Goal: Communication & Community: Participate in discussion

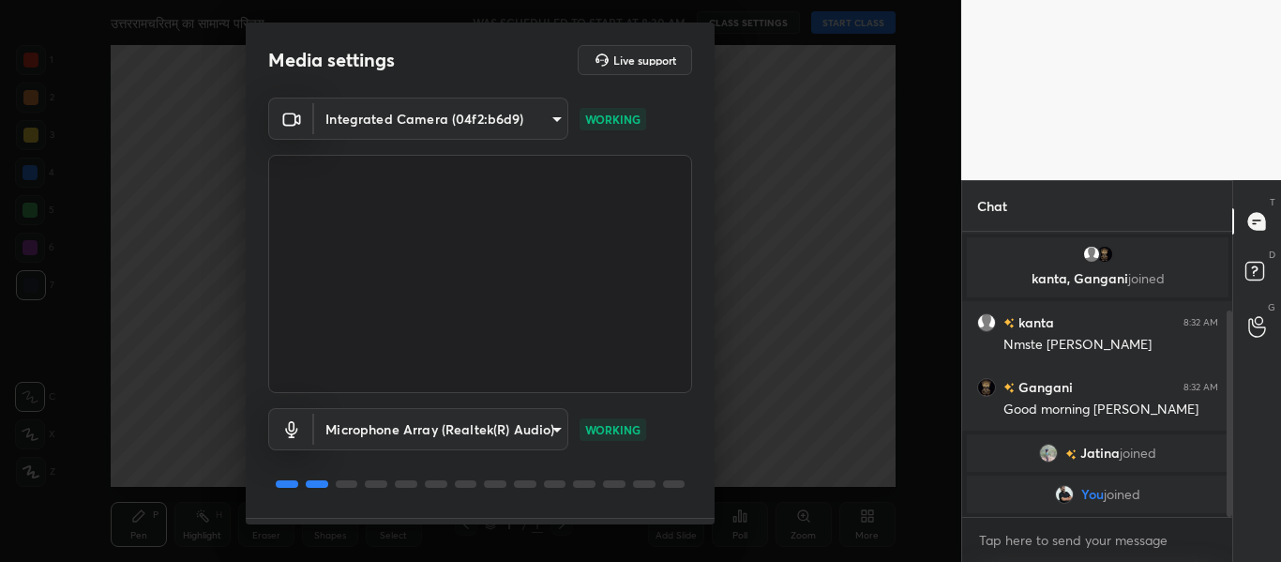
scroll to position [53, 0]
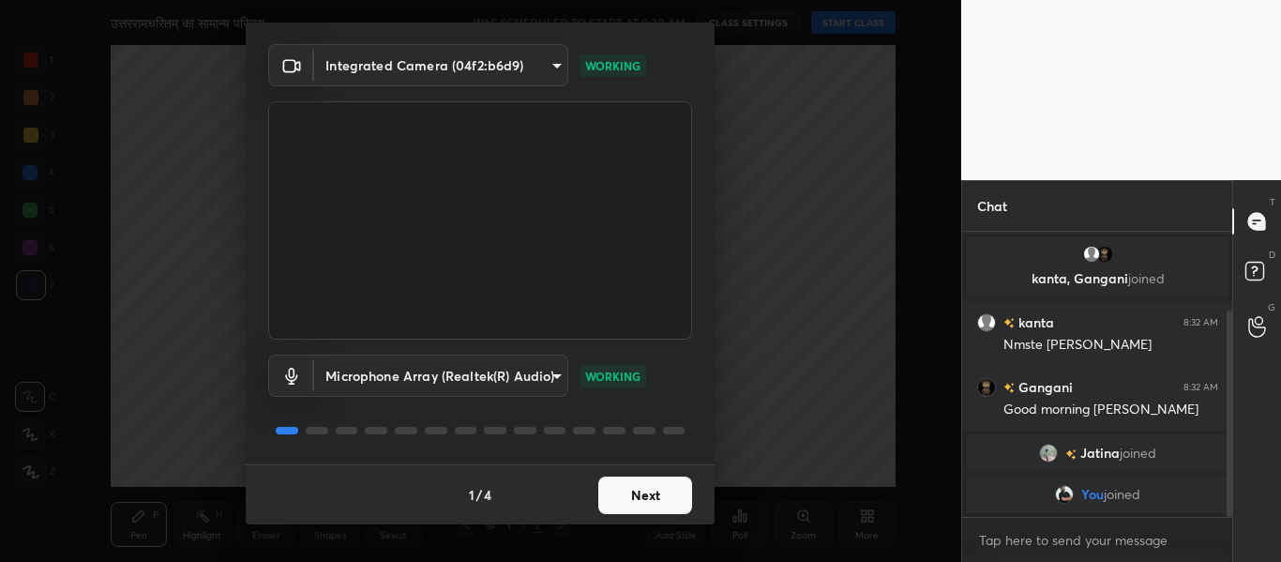
click at [638, 502] on button "Next" at bounding box center [645, 494] width 94 height 37
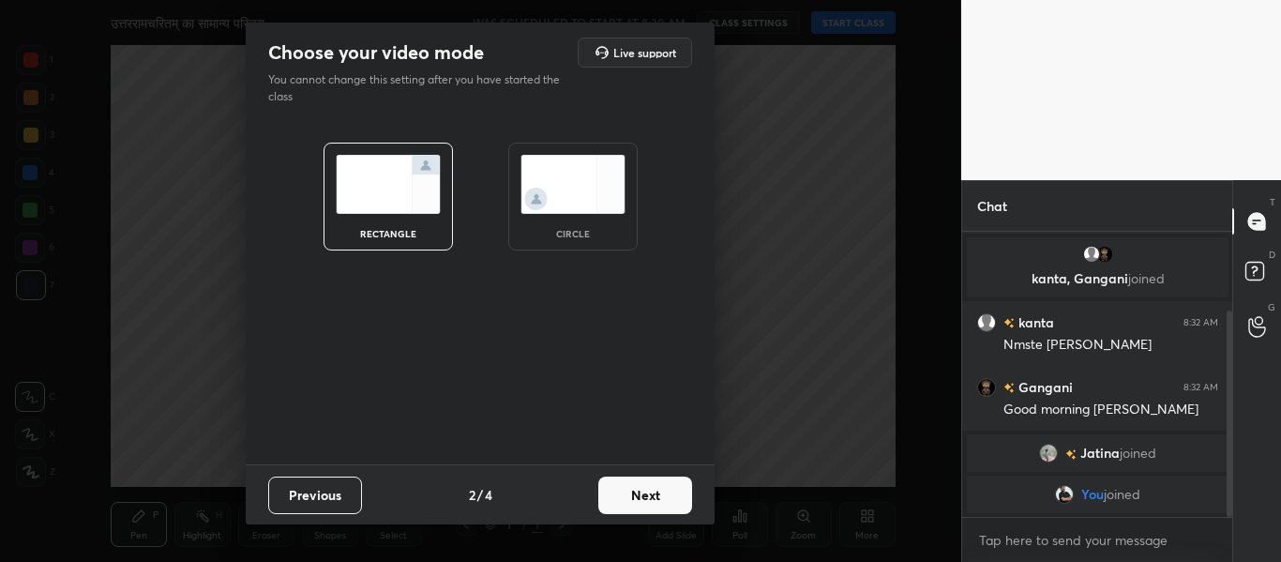
scroll to position [0, 0]
click at [558, 194] on img at bounding box center [572, 184] width 105 height 59
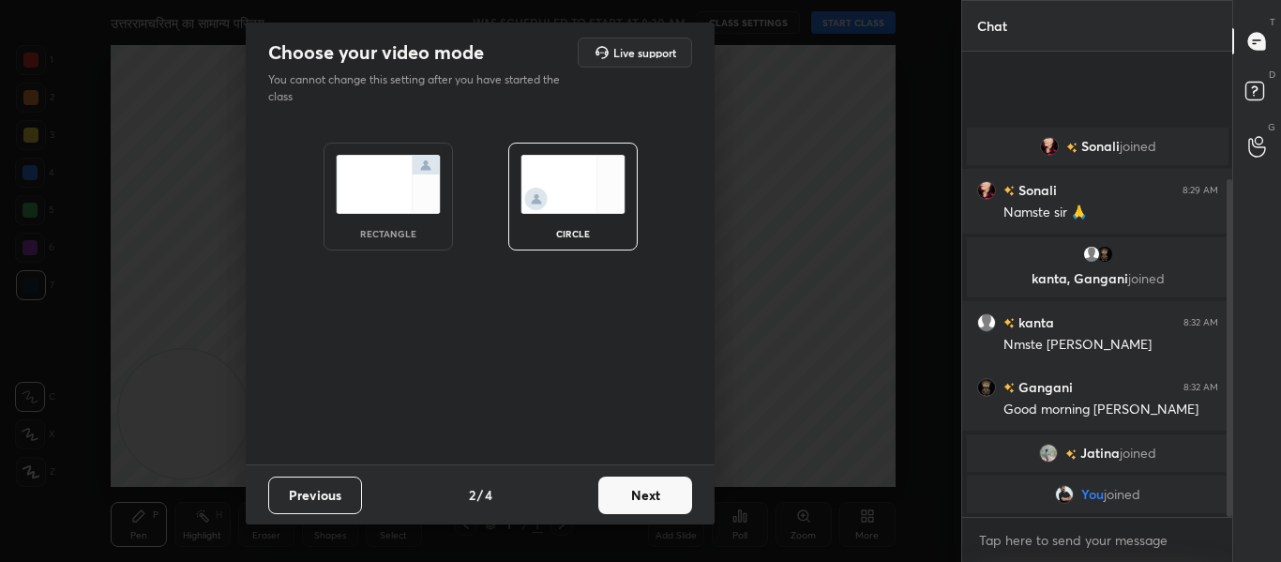
click at [637, 493] on button "Next" at bounding box center [645, 494] width 94 height 37
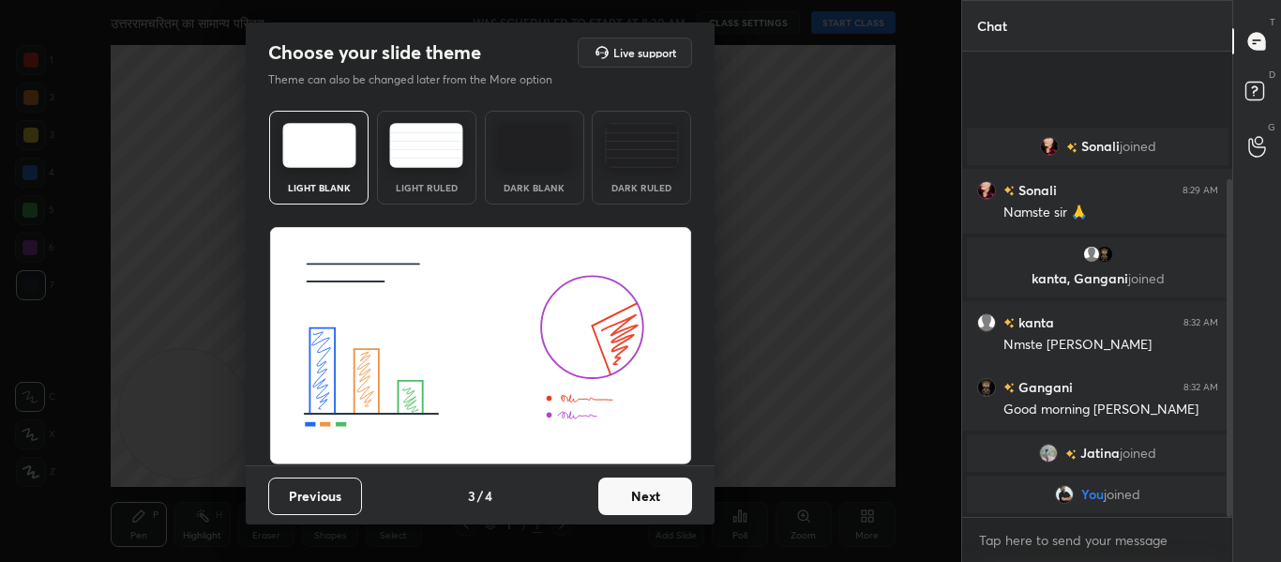
scroll to position [1, 0]
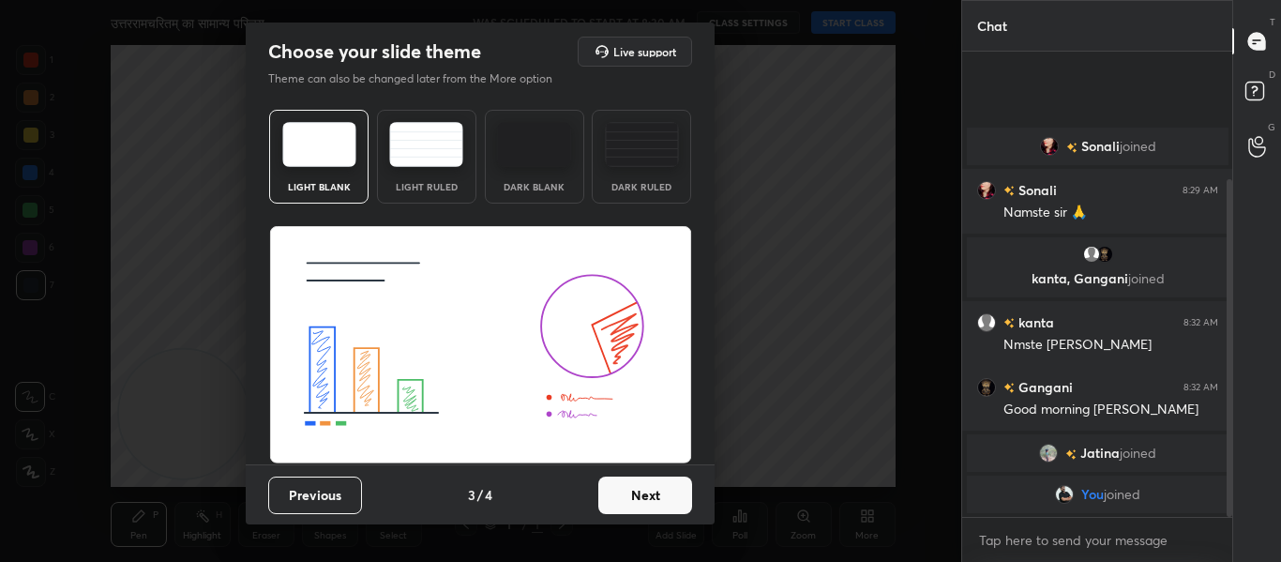
click at [658, 502] on button "Next" at bounding box center [645, 494] width 94 height 37
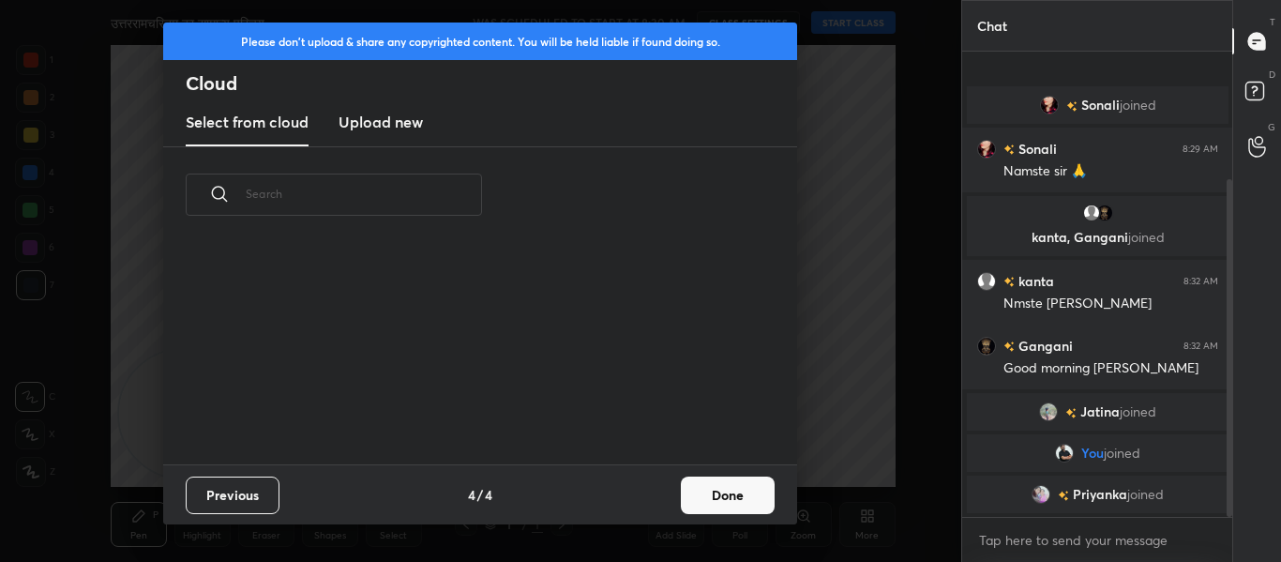
scroll to position [221, 602]
click at [397, 121] on h3 "Upload new" at bounding box center [380, 122] width 84 height 22
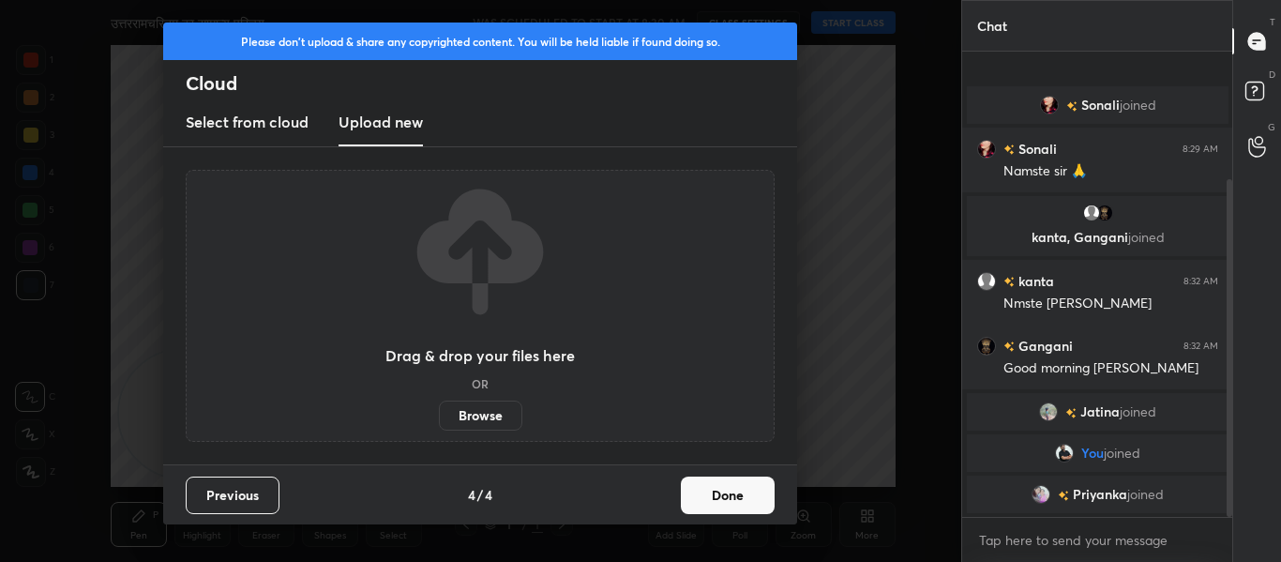
click at [478, 412] on label "Browse" at bounding box center [480, 415] width 83 height 30
click at [439, 412] on input "Browse" at bounding box center [439, 415] width 0 height 30
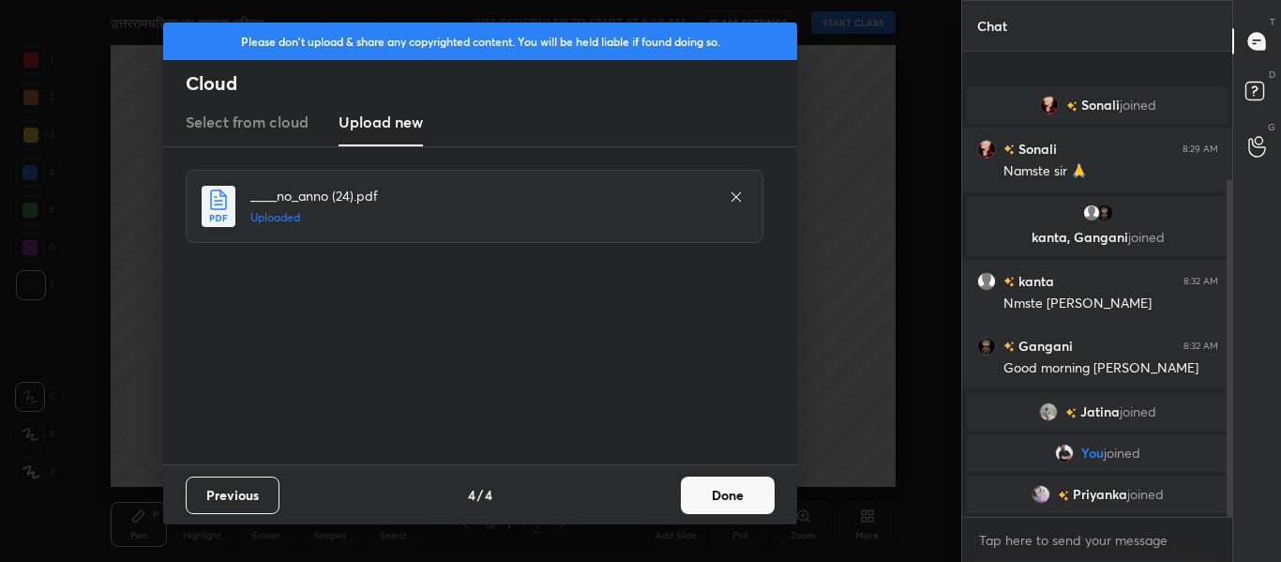
click at [706, 483] on button "Done" at bounding box center [728, 494] width 94 height 37
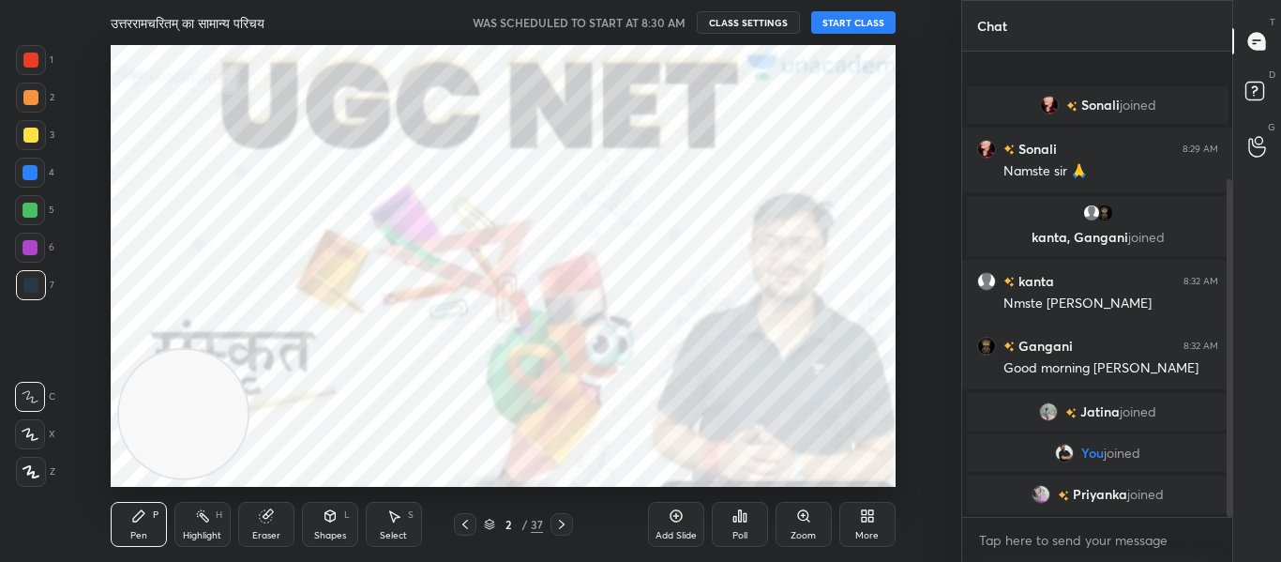
click at [568, 527] on icon at bounding box center [561, 524] width 15 height 15
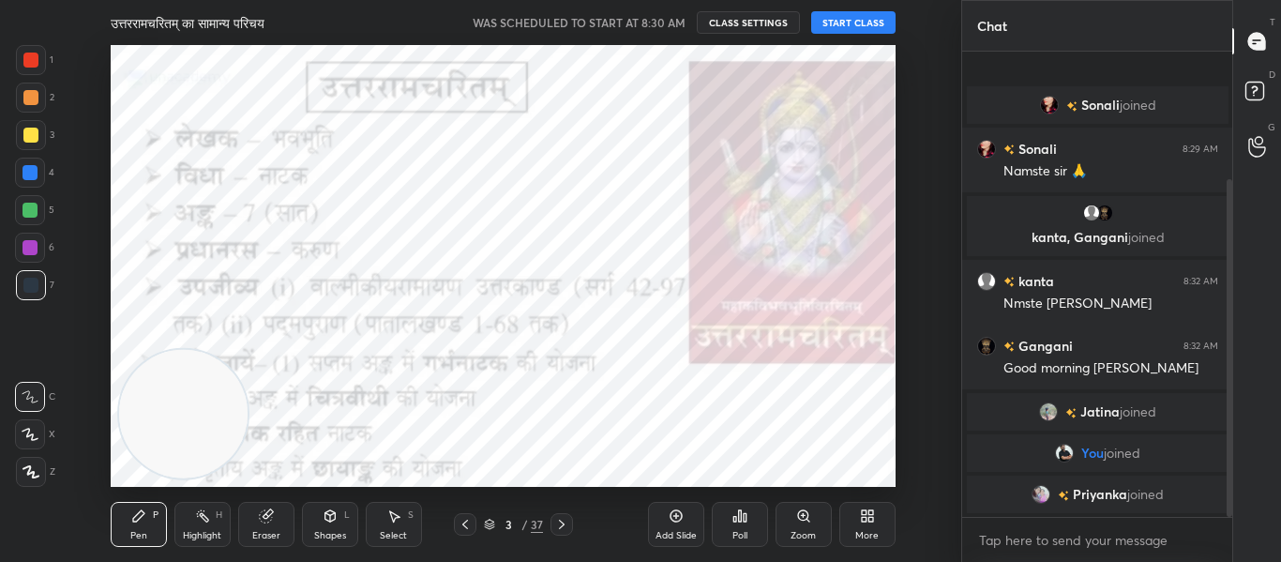
click at [466, 521] on icon at bounding box center [465, 523] width 6 height 9
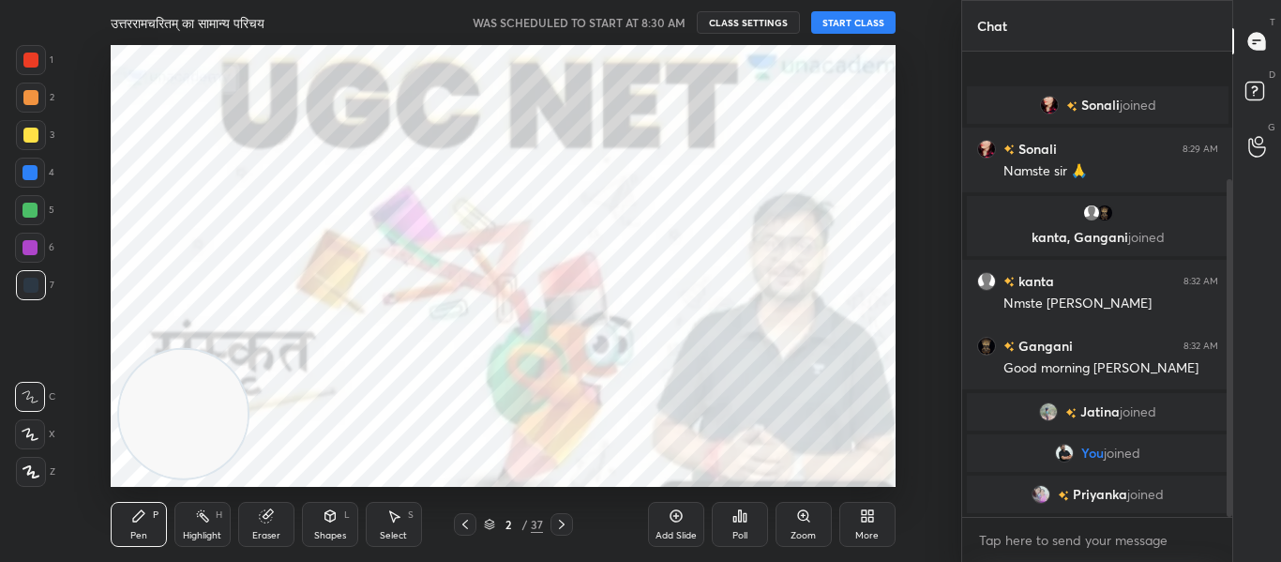
click at [848, 27] on button "START CLASS" at bounding box center [853, 22] width 84 height 22
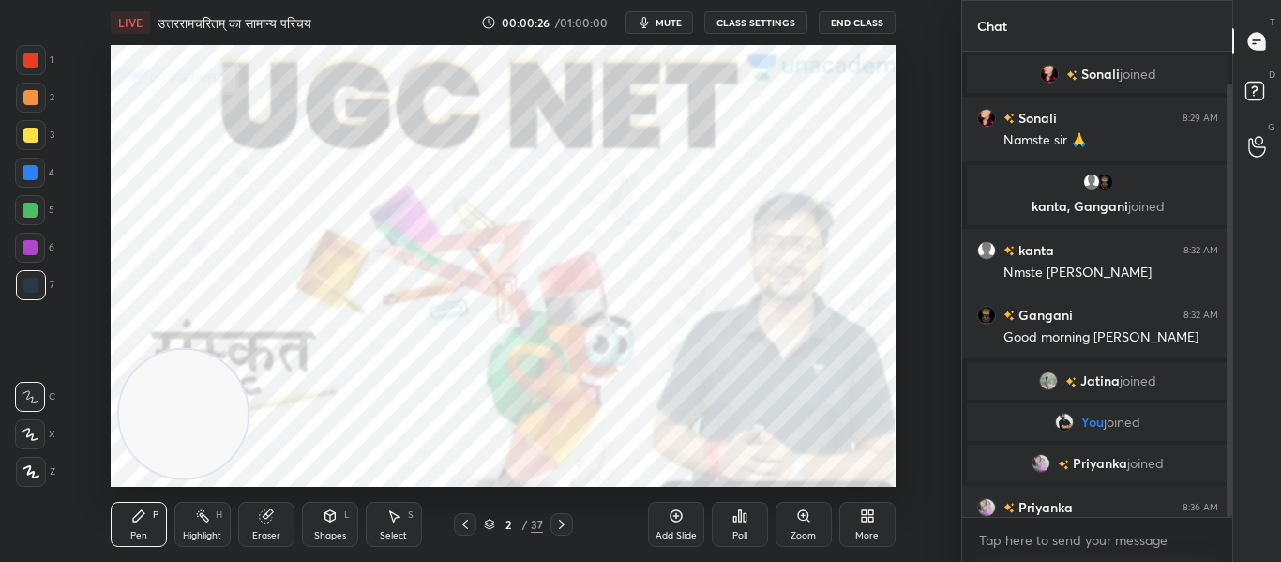
scroll to position [34, 0]
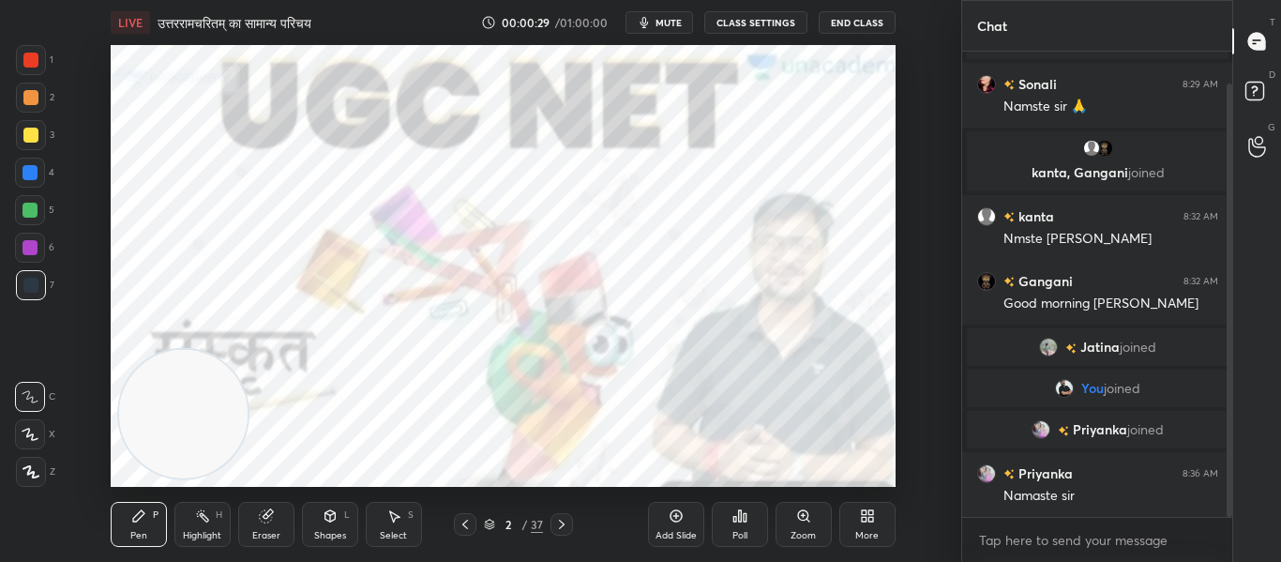
click at [657, 23] on button "mute" at bounding box center [658, 22] width 67 height 22
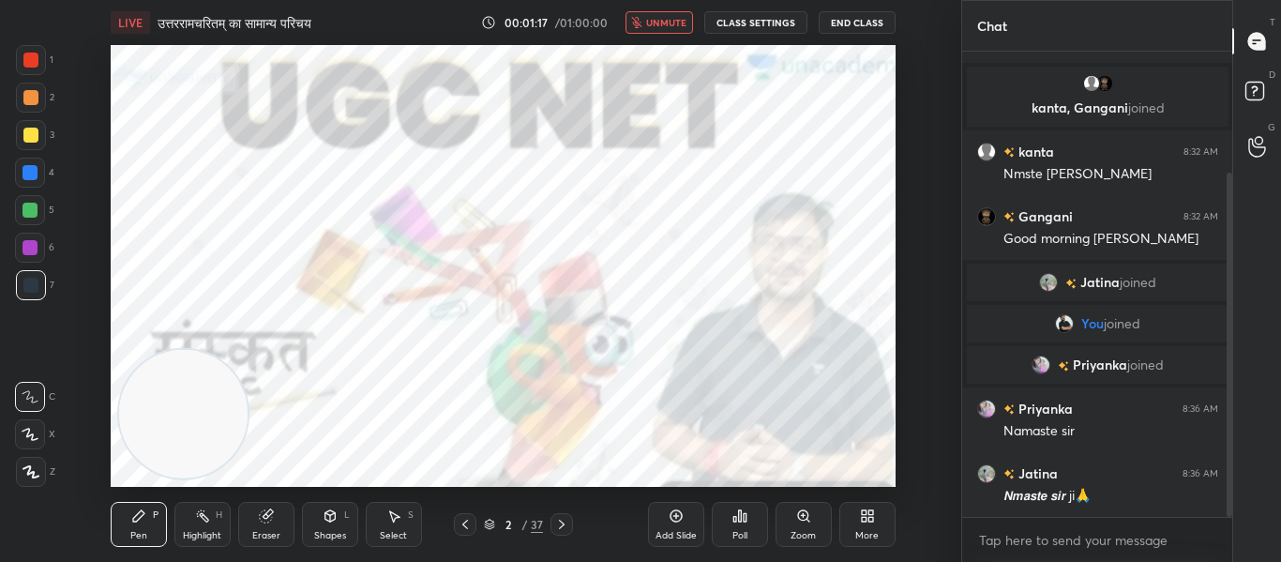
scroll to position [163, 0]
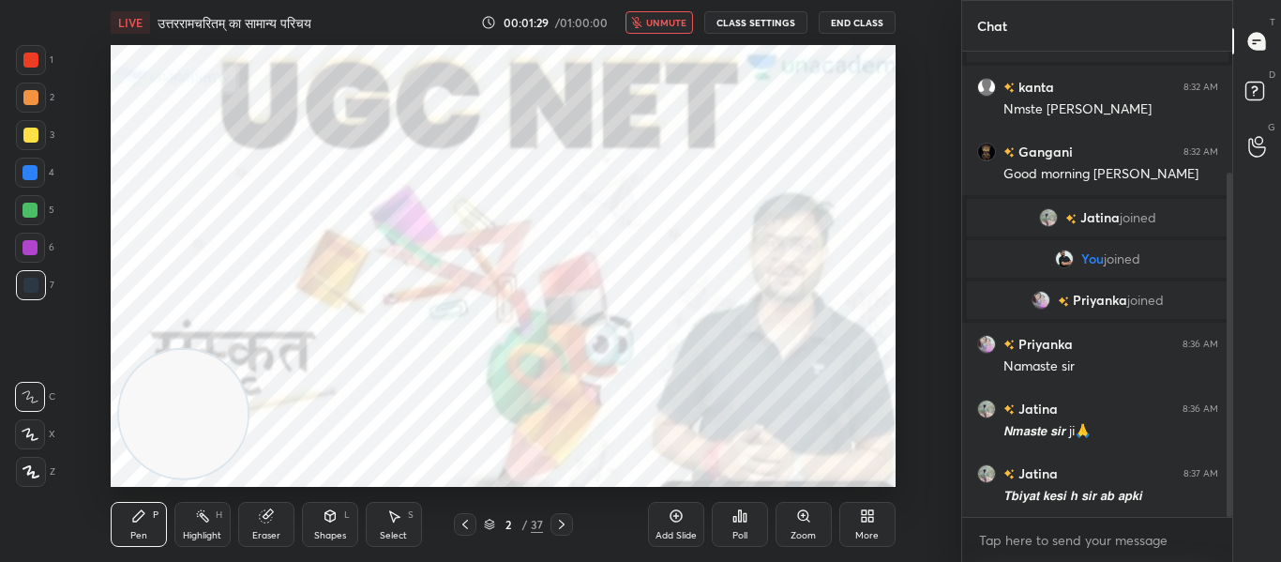
click at [675, 31] on button "unmute" at bounding box center [658, 22] width 67 height 22
click at [661, 31] on button "mute" at bounding box center [658, 22] width 67 height 22
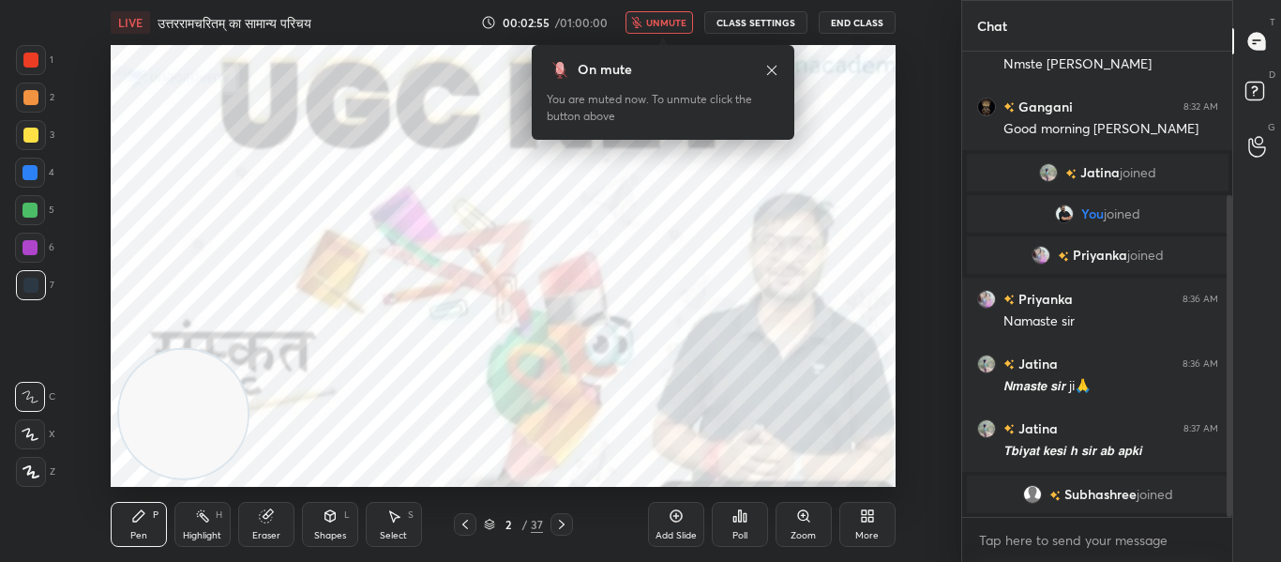
scroll to position [275, 0]
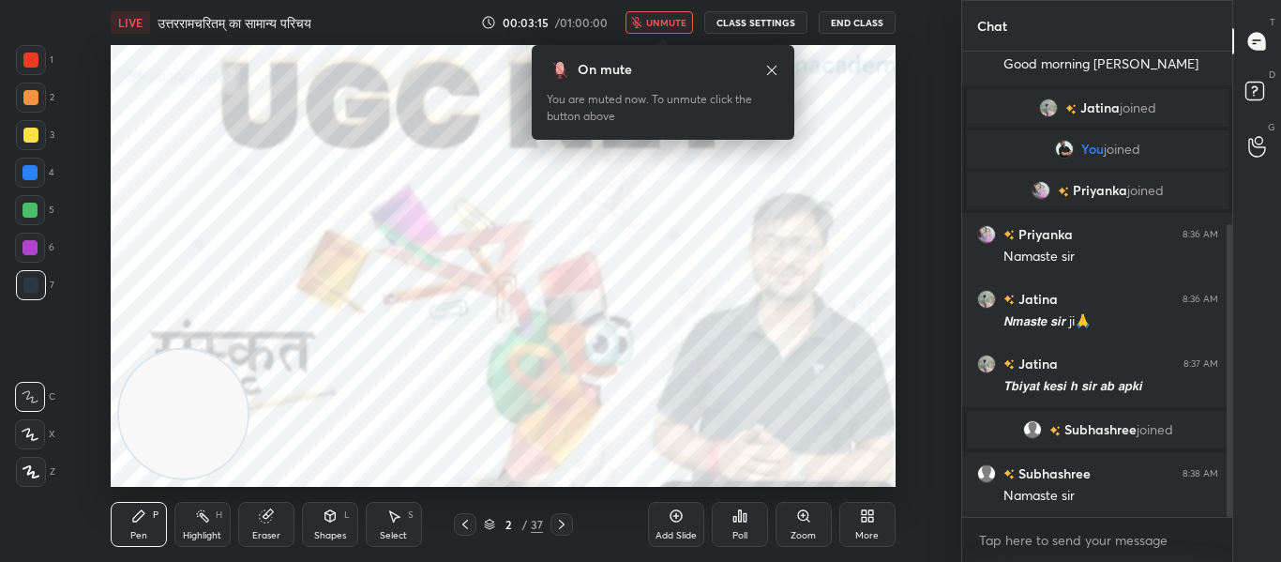
click at [654, 15] on button "unmute" at bounding box center [658, 22] width 67 height 22
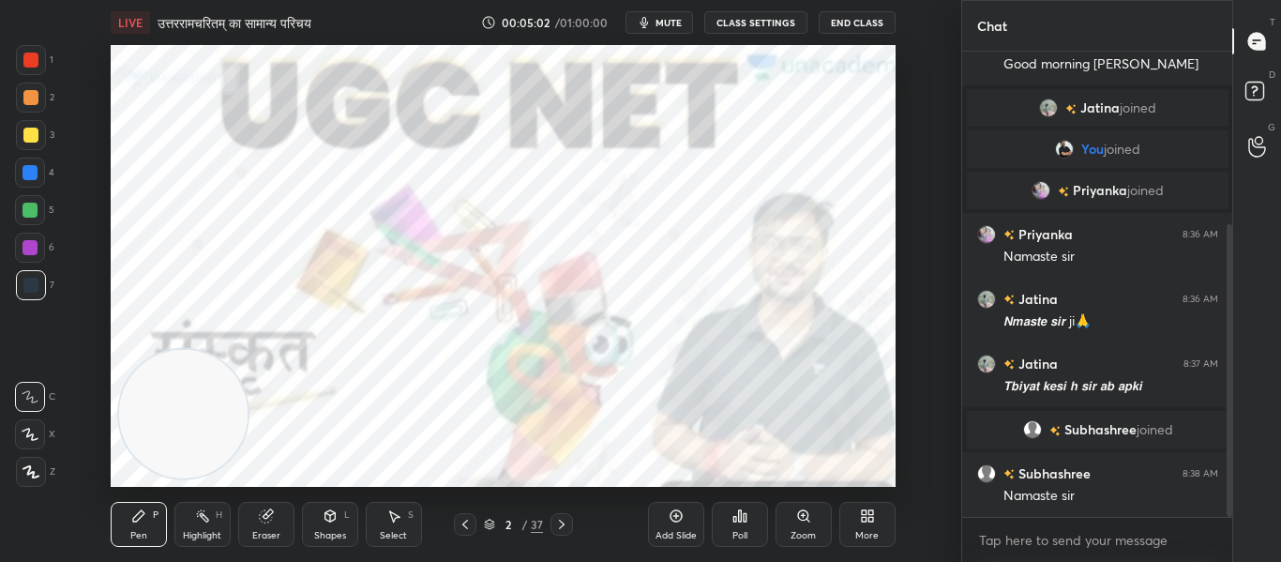
click at [23, 466] on icon at bounding box center [30, 471] width 17 height 13
click at [34, 60] on div at bounding box center [30, 59] width 15 height 15
click at [334, 522] on icon at bounding box center [329, 515] width 15 height 15
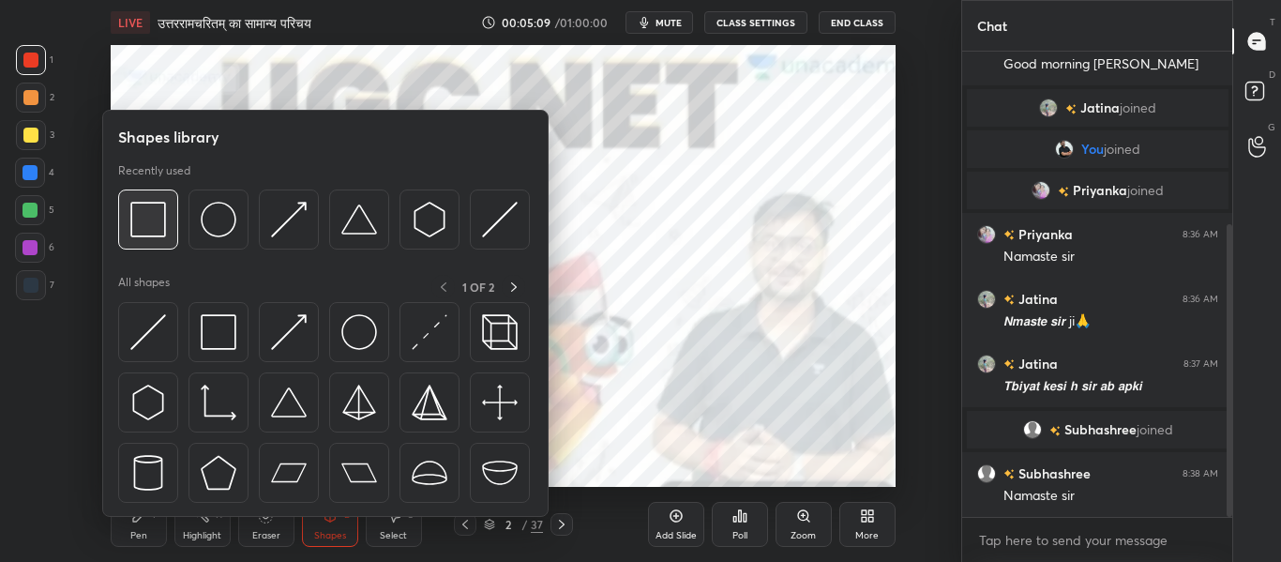
click at [151, 203] on img at bounding box center [148, 220] width 36 height 36
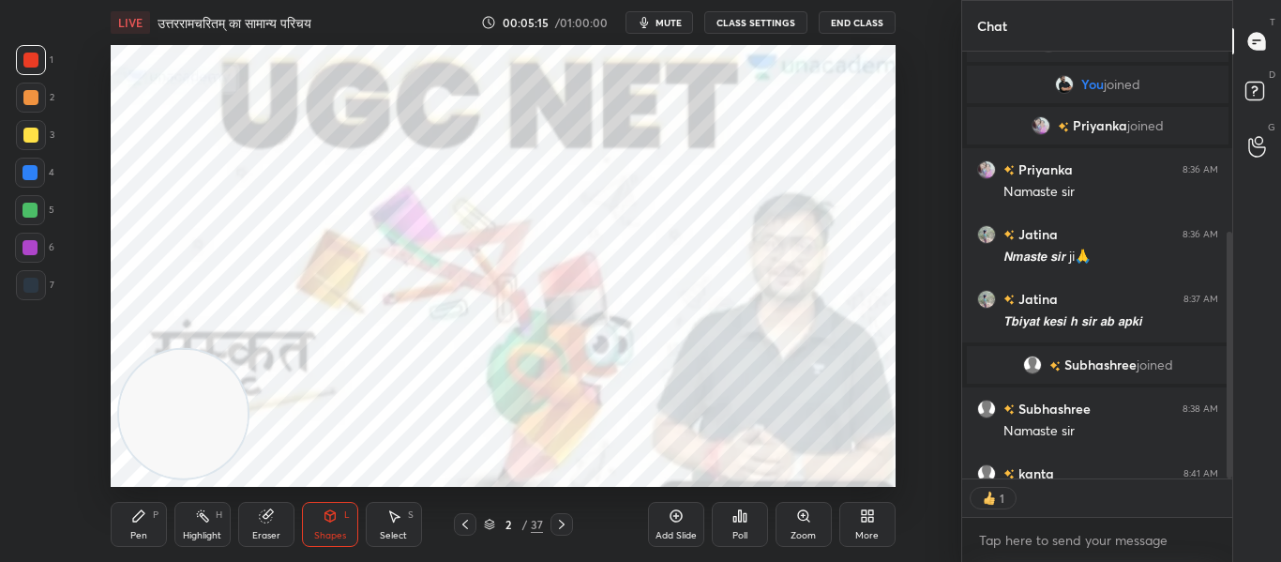
scroll to position [421, 264]
type textarea "x"
click at [552, 523] on div at bounding box center [561, 524] width 22 height 22
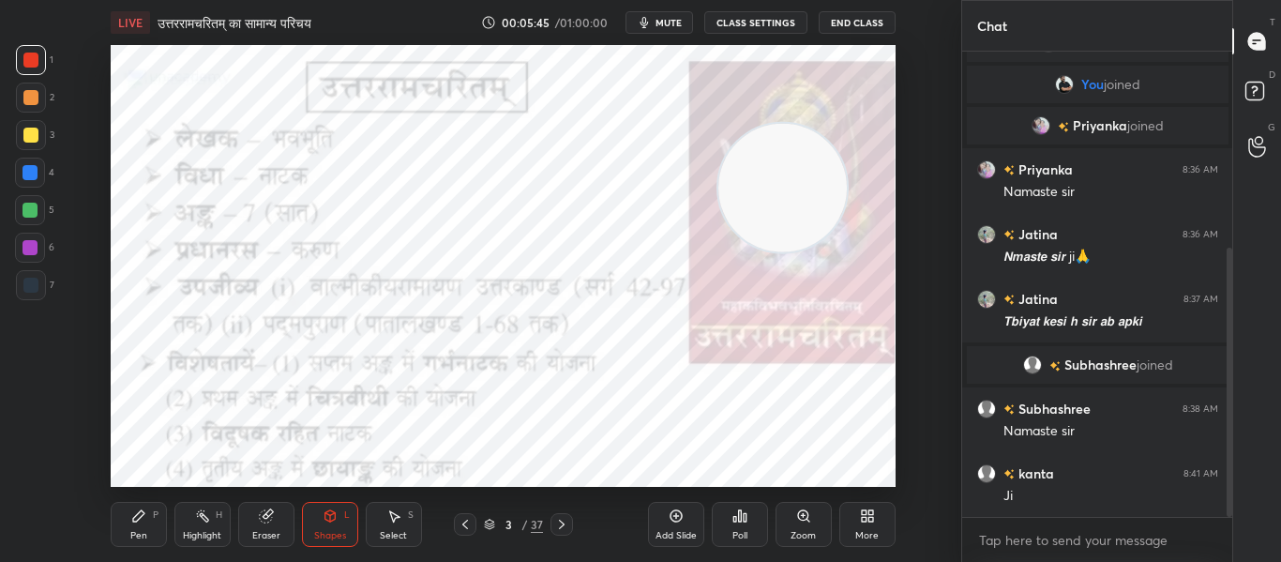
drag, startPoint x: 216, startPoint y: 406, endPoint x: 816, endPoint y: 179, distance: 641.4
click at [815, 179] on video at bounding box center [782, 188] width 128 height 128
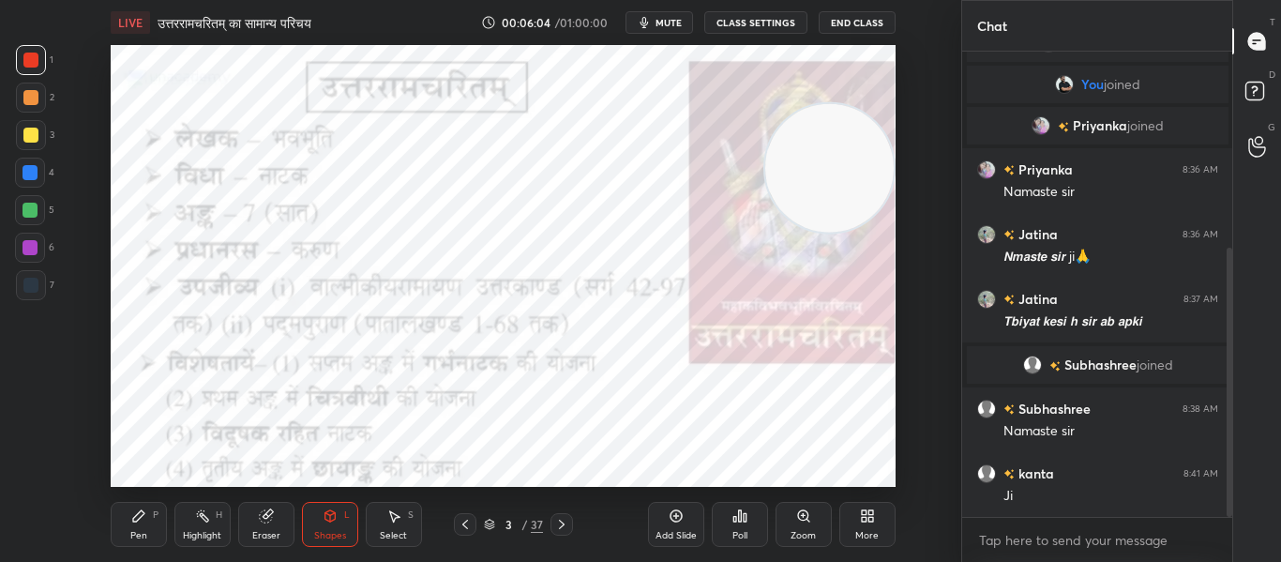
drag, startPoint x: 796, startPoint y: 194, endPoint x: 846, endPoint y: 177, distance: 52.5
click at [846, 177] on video at bounding box center [829, 168] width 128 height 128
click at [265, 513] on icon at bounding box center [265, 516] width 12 height 12
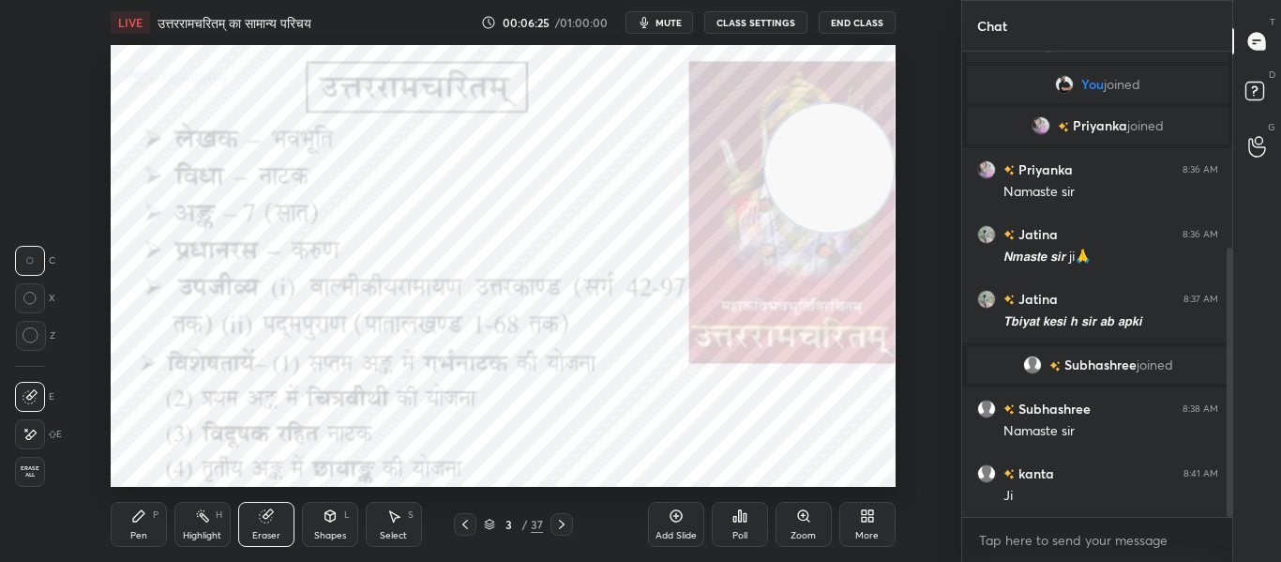
click at [36, 343] on icon at bounding box center [30, 335] width 17 height 17
click at [341, 522] on div "Shapes L" at bounding box center [330, 524] width 56 height 45
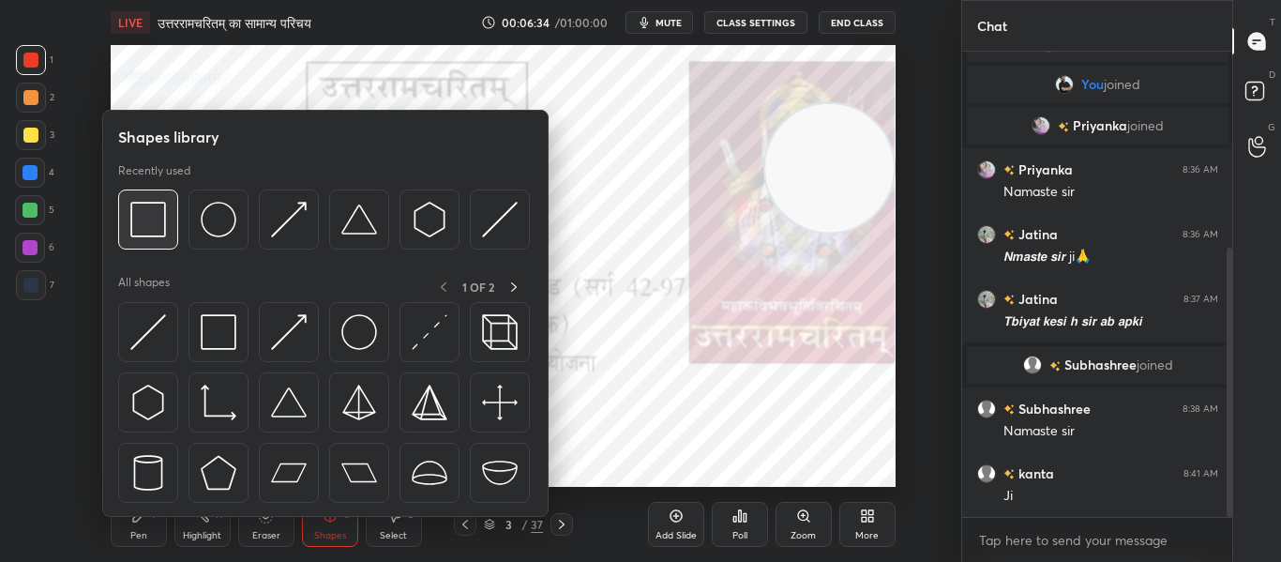
click at [148, 225] on img at bounding box center [148, 220] width 36 height 36
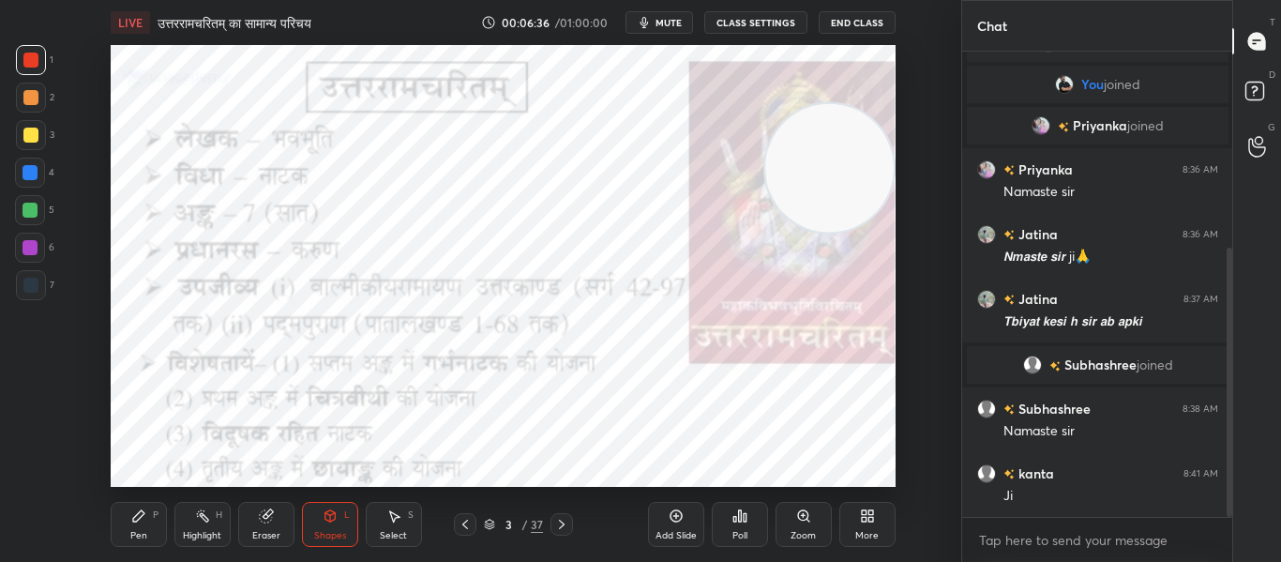
click at [18, 273] on div at bounding box center [31, 285] width 30 height 30
click at [41, 58] on div at bounding box center [31, 60] width 30 height 30
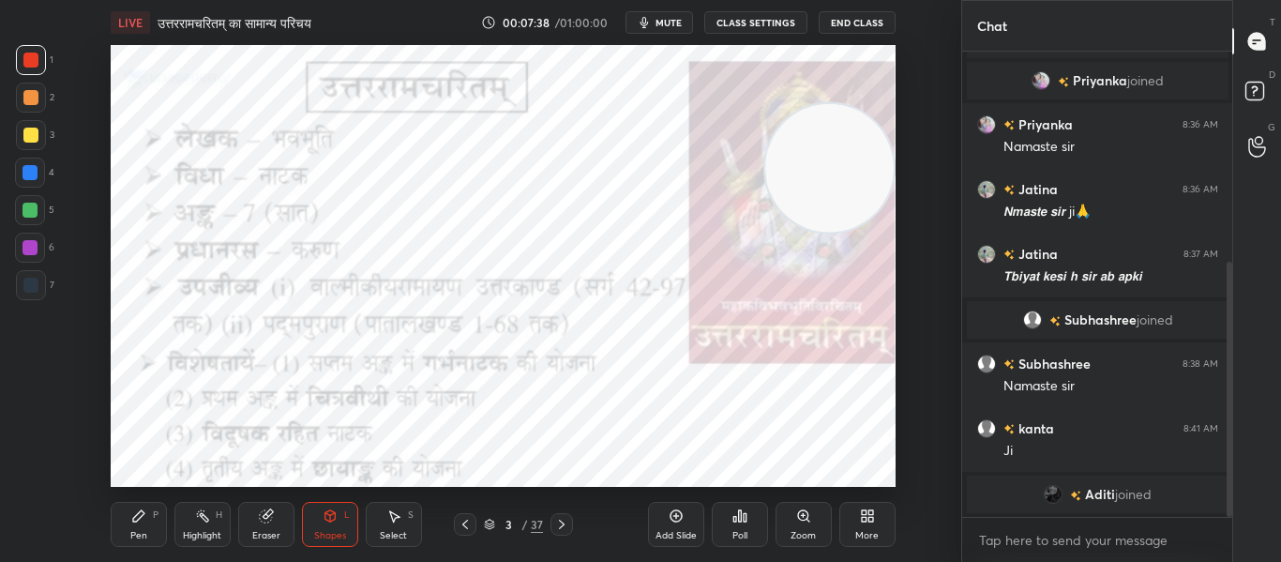
click at [562, 517] on icon at bounding box center [561, 524] width 15 height 15
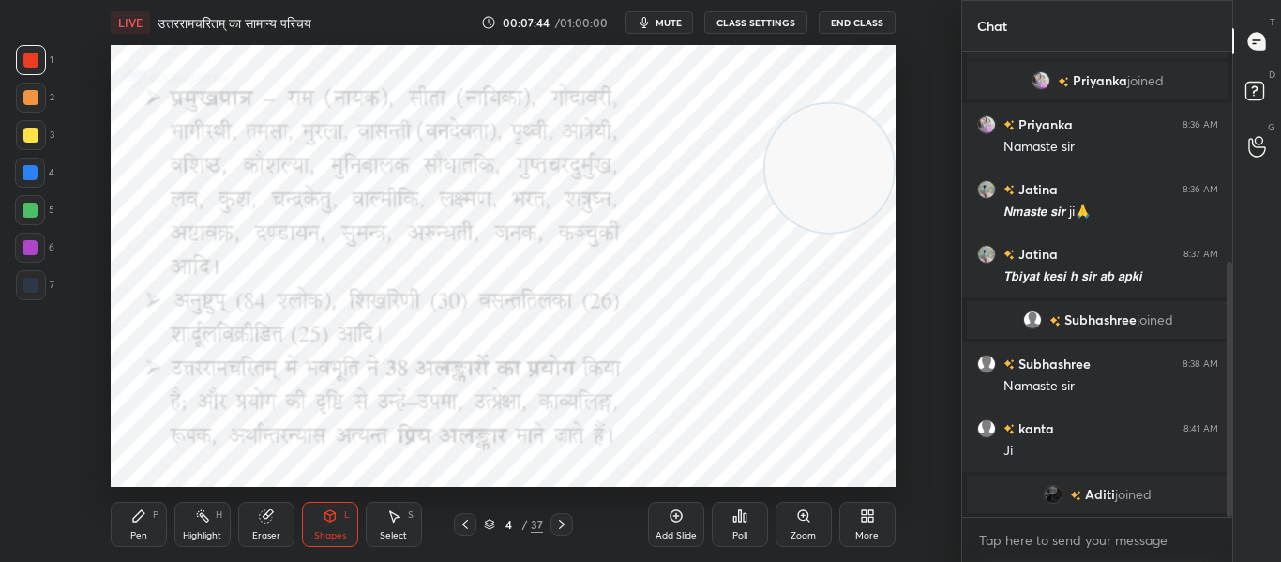
click at [36, 278] on div at bounding box center [30, 284] width 15 height 15
drag, startPoint x: 853, startPoint y: 191, endPoint x: 873, endPoint y: 137, distance: 57.8
click at [873, 137] on video at bounding box center [829, 112] width 128 height 128
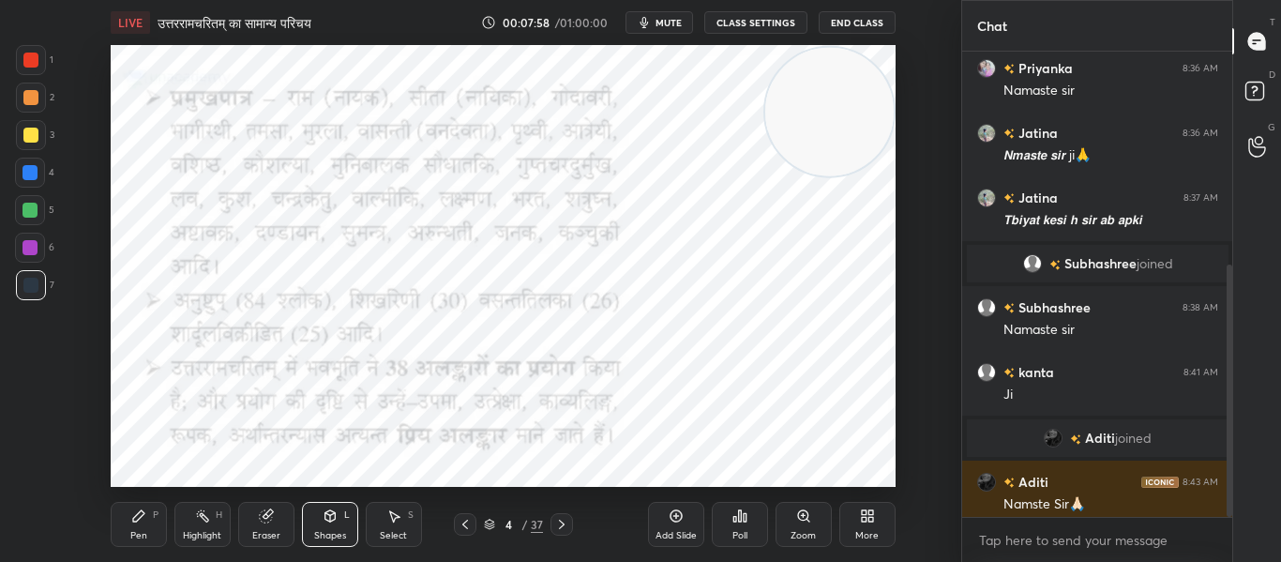
scroll to position [393, 0]
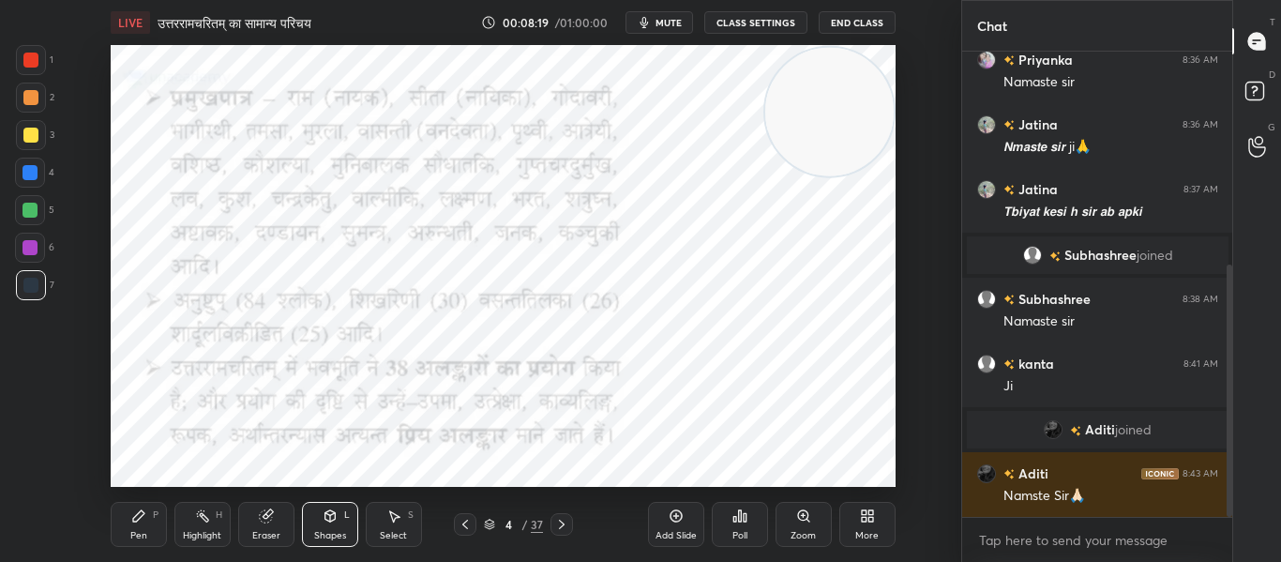
click at [27, 60] on div at bounding box center [30, 59] width 15 height 15
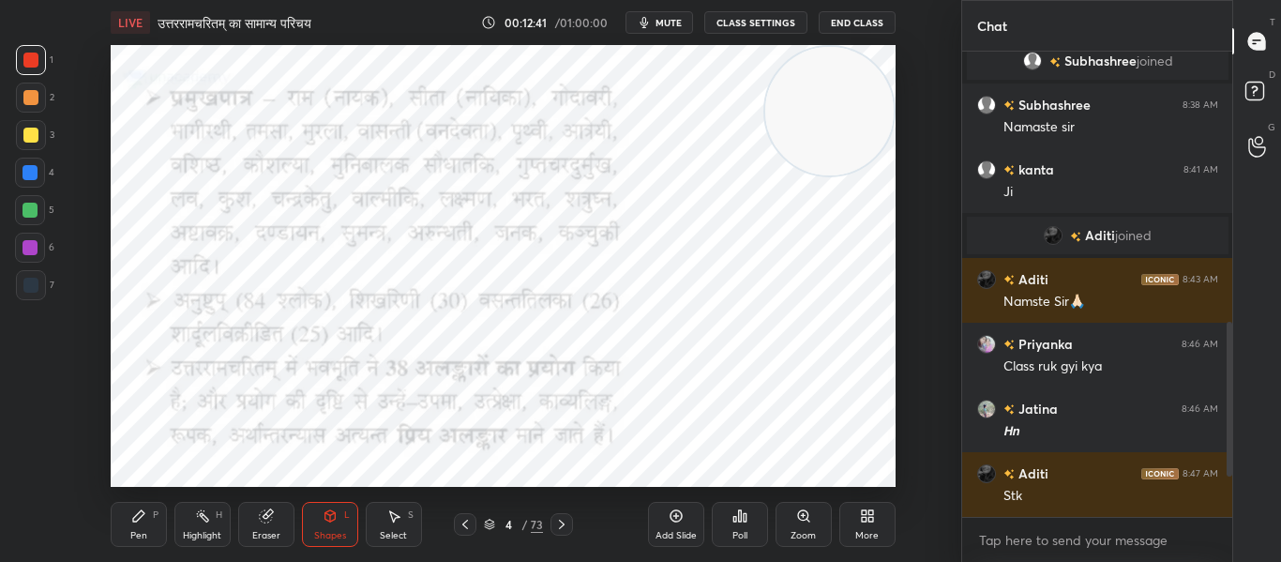
drag, startPoint x: 187, startPoint y: 422, endPoint x: 978, endPoint y: 66, distance: 867.7
click at [978, 66] on div "1 2 3 4 5 6 7 C X Z C X Z E E Erase all H H LIVE उत्तररामचरितम् का सामान्य परिच…" at bounding box center [640, 281] width 1281 height 562
click at [563, 521] on icon at bounding box center [561, 524] width 15 height 15
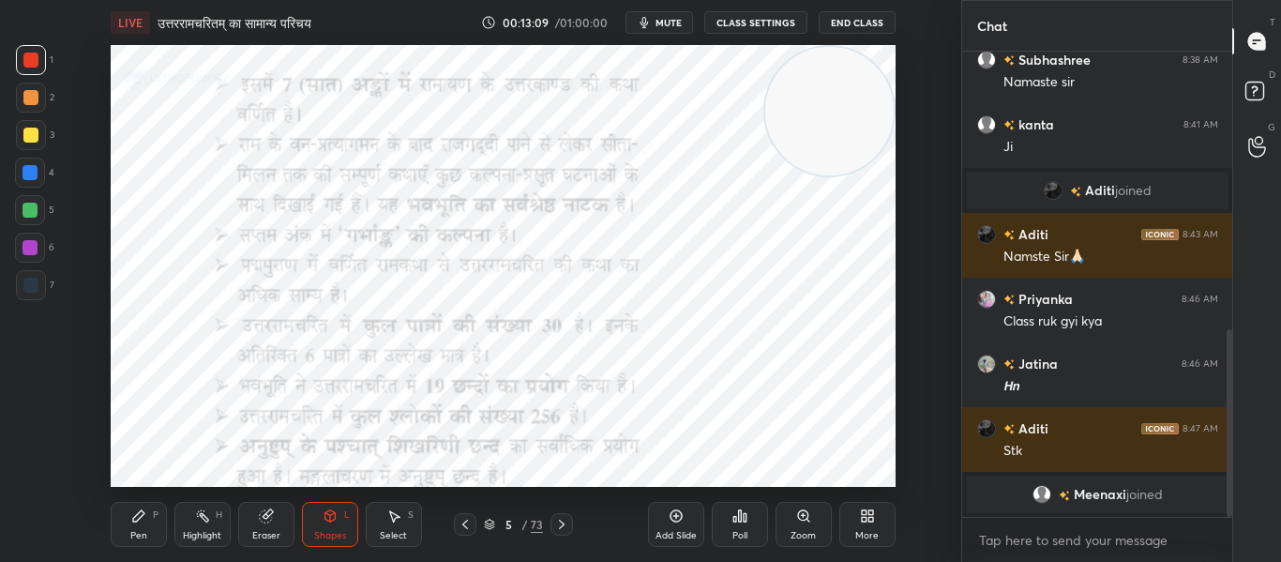
scroll to position [753, 0]
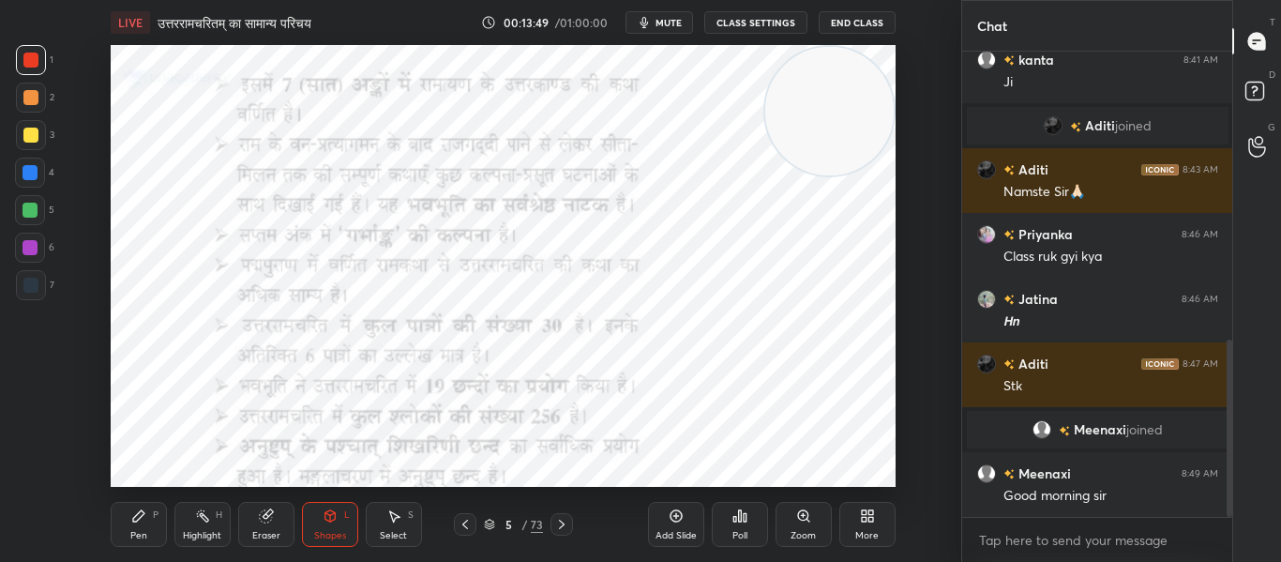
click at [555, 521] on icon at bounding box center [561, 524] width 15 height 15
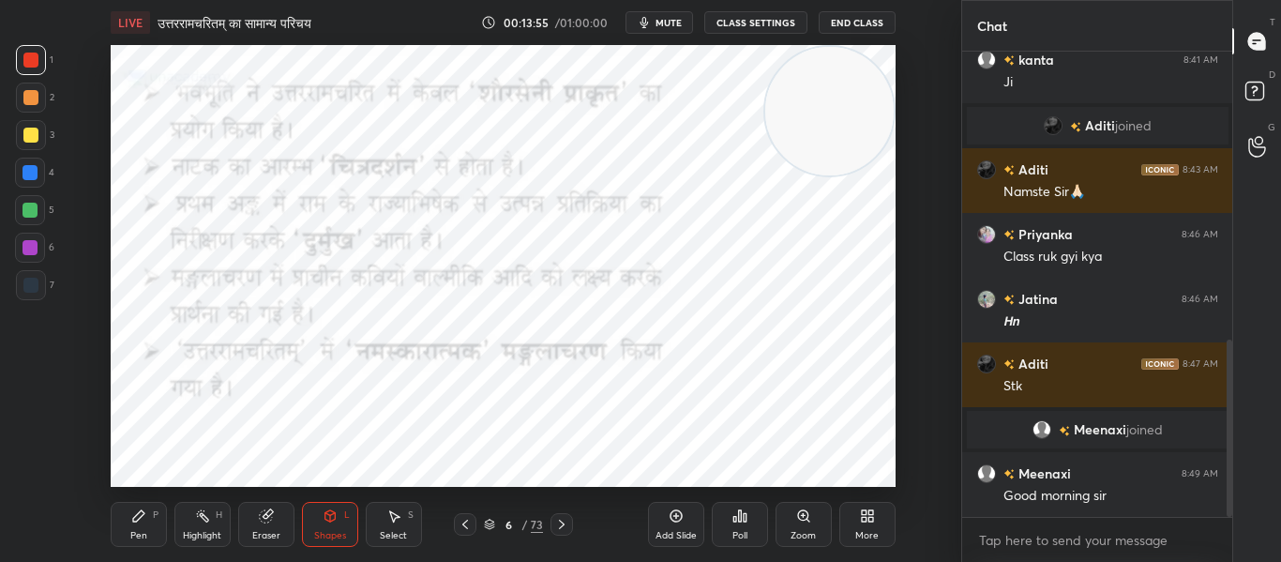
click at [26, 283] on div at bounding box center [30, 284] width 15 height 15
click at [37, 58] on div at bounding box center [30, 59] width 15 height 15
drag, startPoint x: 559, startPoint y: 520, endPoint x: 568, endPoint y: 505, distance: 17.7
click at [561, 520] on icon at bounding box center [561, 524] width 15 height 15
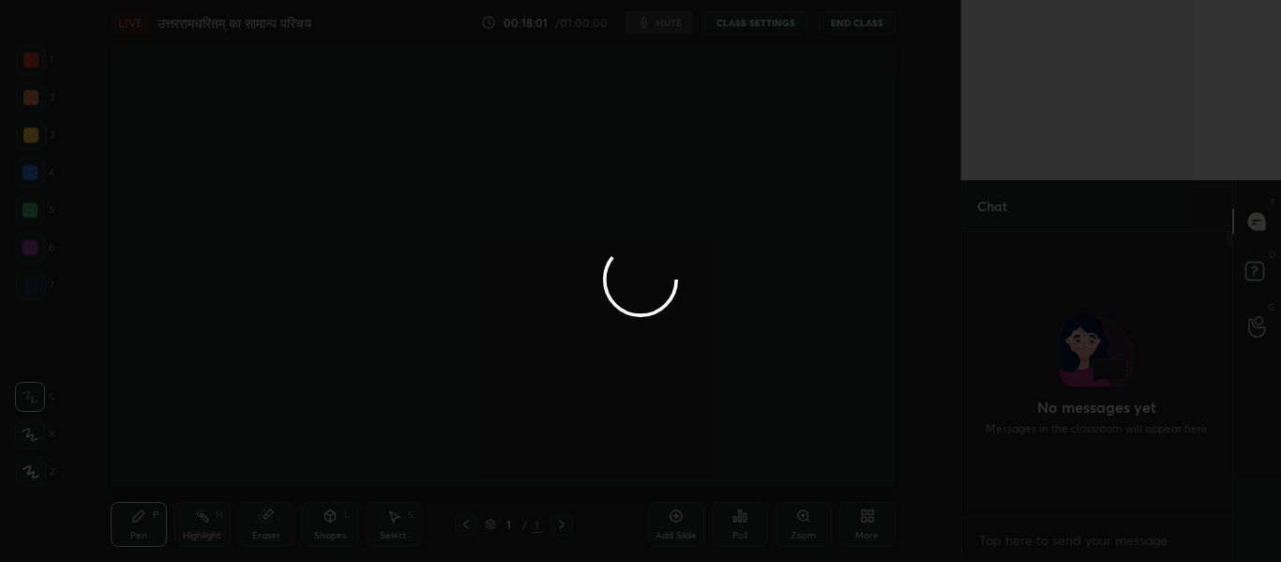
scroll to position [123, 264]
click at [848, 26] on div at bounding box center [640, 281] width 1281 height 562
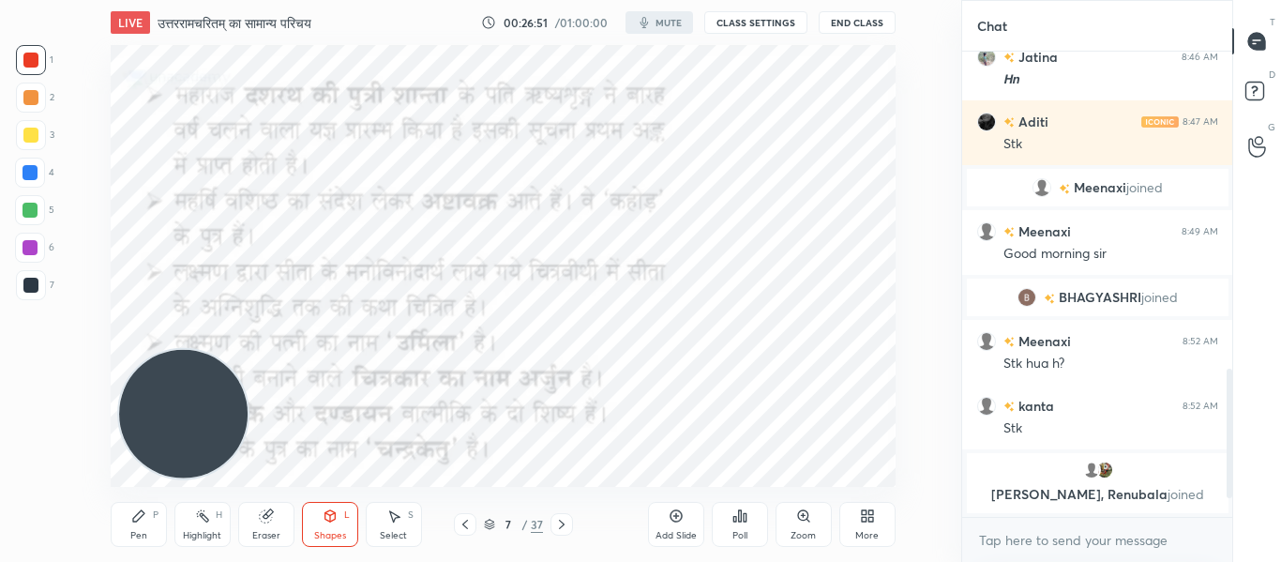
scroll to position [442, 885]
click at [613, 472] on div "1 2 3 4 5 6 7 C X Z C X Z E E Erase all H H LIVE उत्तररामचरितम् का सामान्य परिच…" at bounding box center [640, 281] width 1281 height 562
click at [844, 18] on button "End Class" at bounding box center [856, 22] width 77 height 22
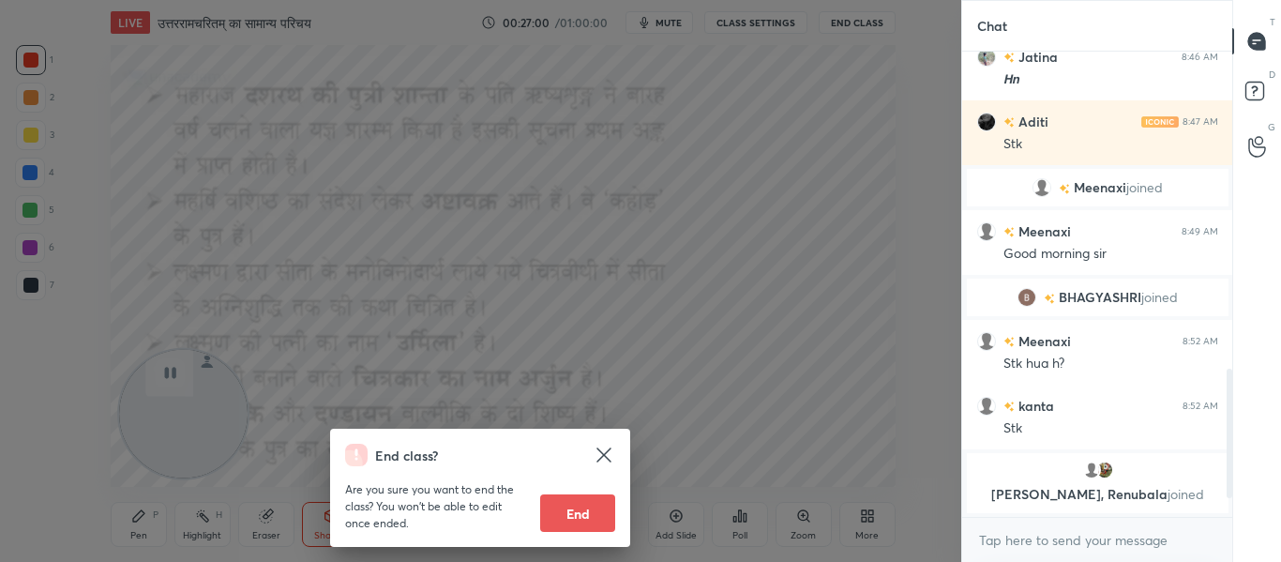
click at [577, 517] on button "End" at bounding box center [577, 512] width 75 height 37
type textarea "x"
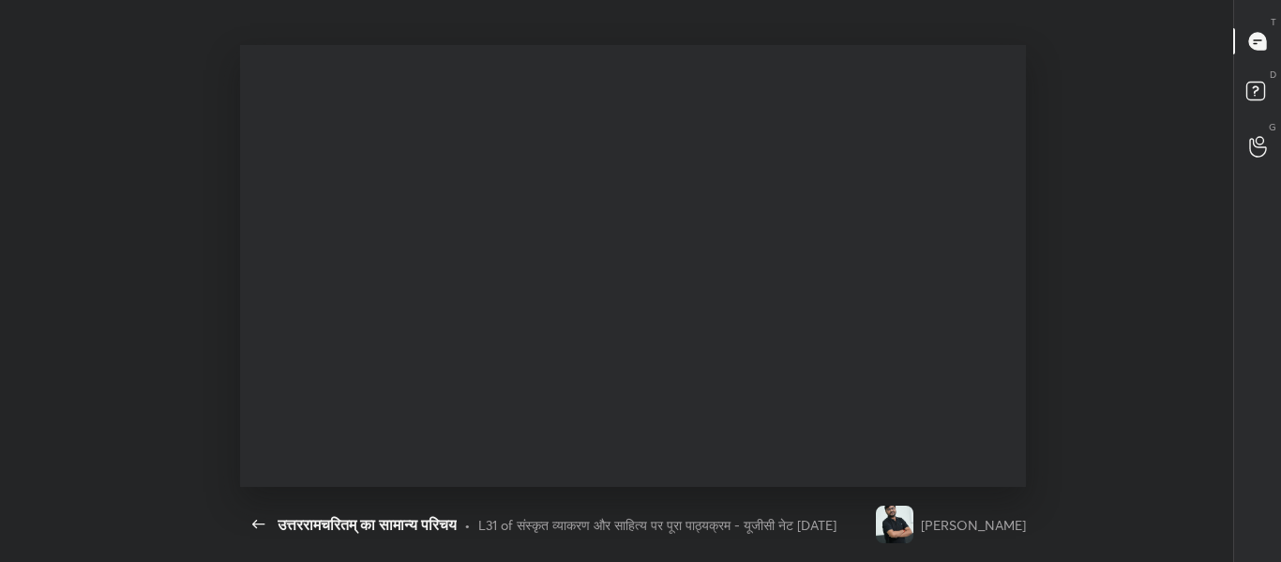
scroll to position [942, 0]
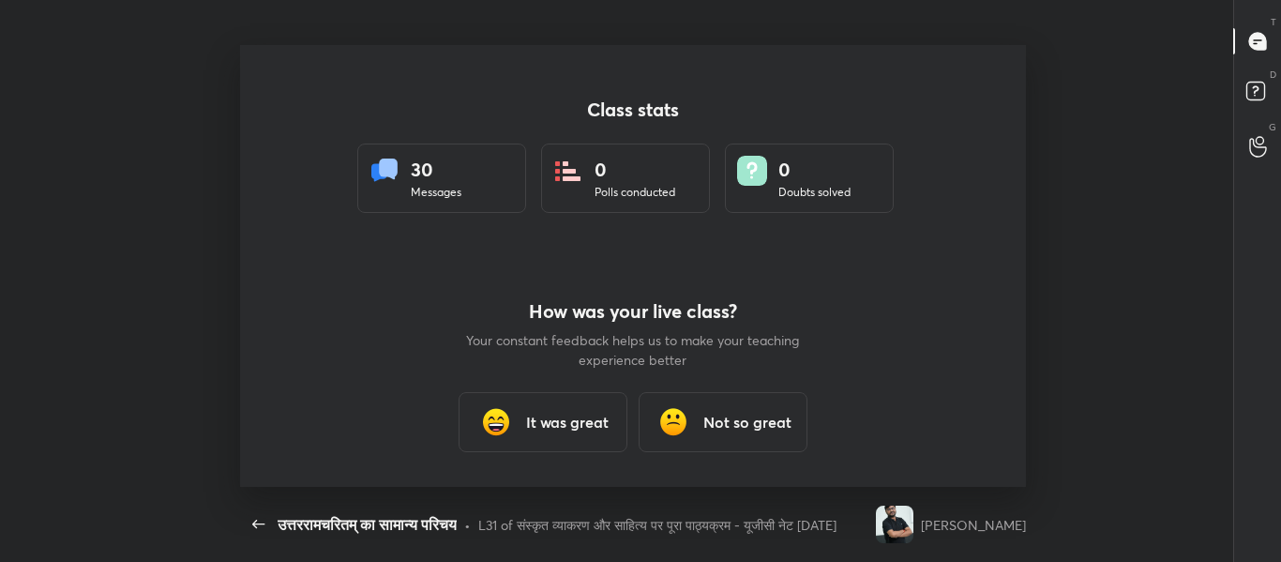
click at [556, 413] on h3 "It was great" at bounding box center [567, 422] width 82 height 22
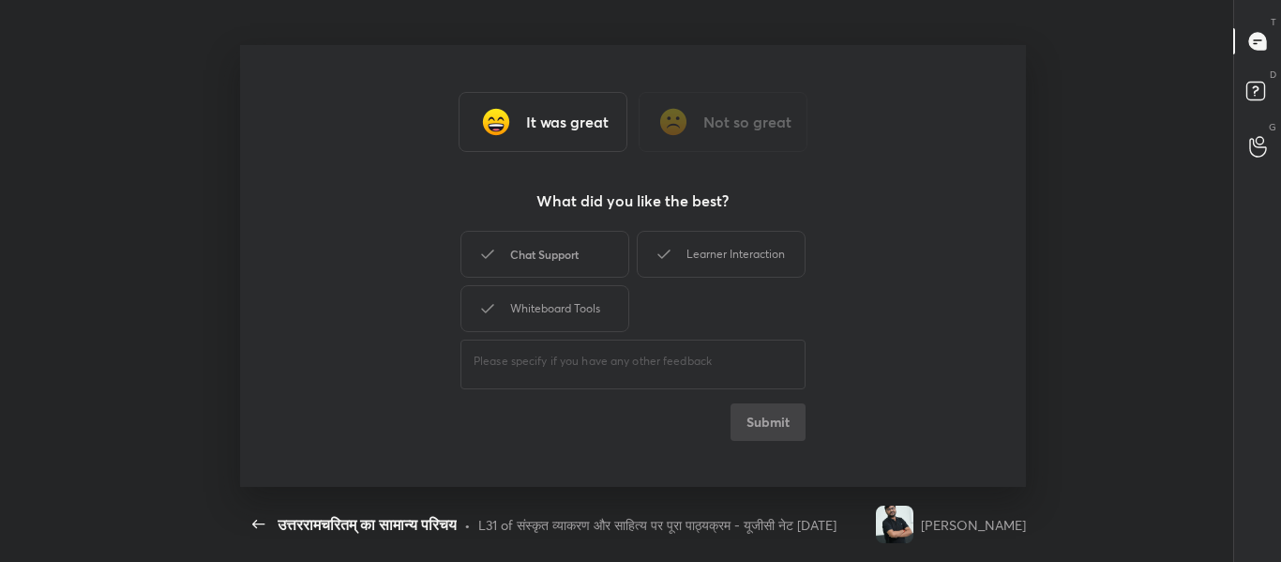
click at [569, 264] on div "Chat Support" at bounding box center [544, 254] width 169 height 47
click at [654, 254] on icon at bounding box center [663, 254] width 22 height 22
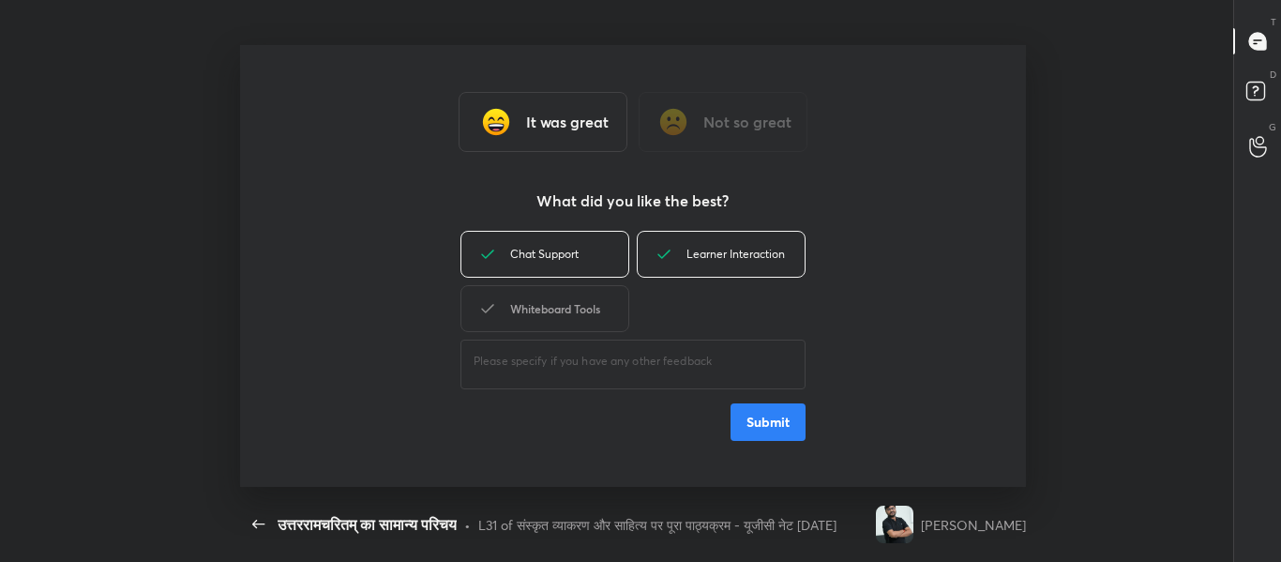
click at [562, 312] on div "Whiteboard Tools" at bounding box center [544, 308] width 169 height 47
click at [748, 424] on button "Submit" at bounding box center [767, 421] width 75 height 37
